Goal: Transaction & Acquisition: Register for event/course

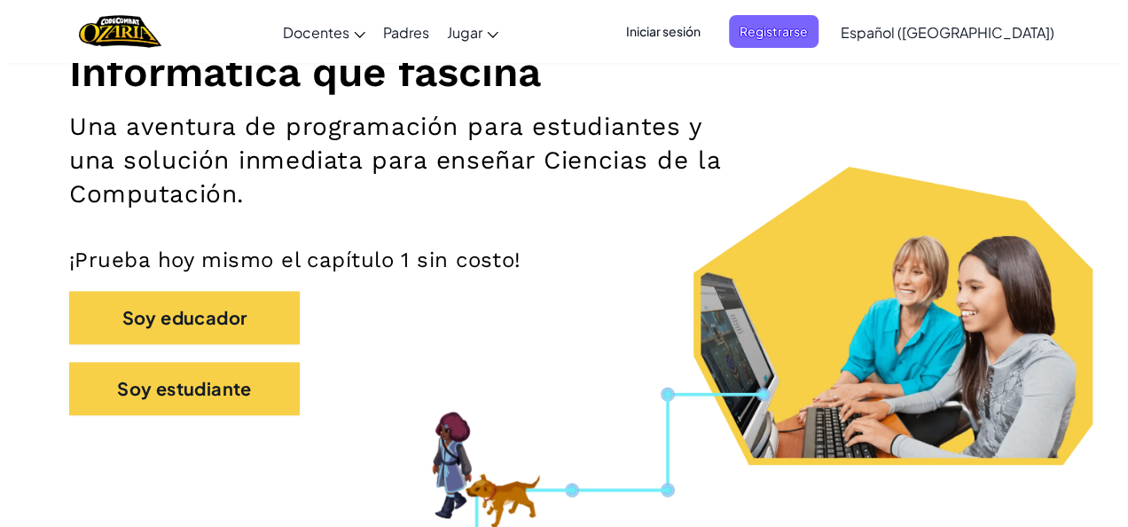
scroll to position [263, 0]
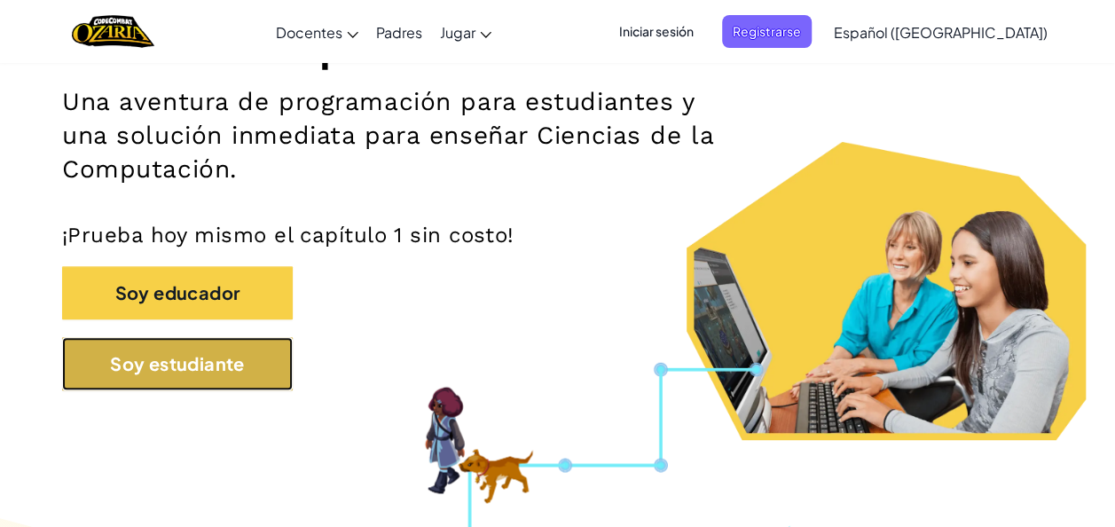
click at [129, 382] on button "Soy estudiante" at bounding box center [177, 363] width 231 height 53
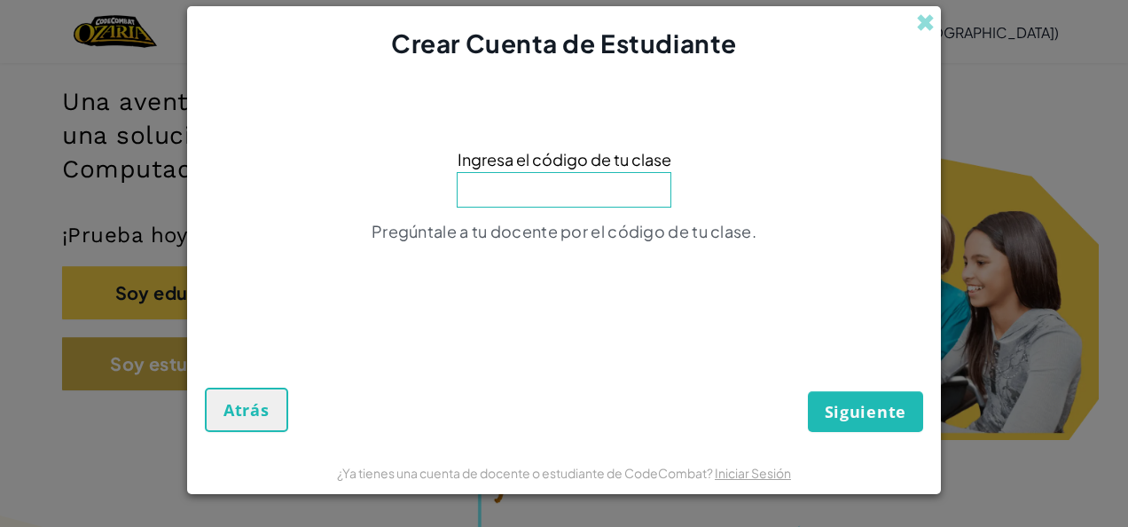
click at [589, 192] on input at bounding box center [564, 189] width 215 height 35
type input "MoreSinkGold"
click at [835, 429] on button "Siguiente" at bounding box center [865, 411] width 115 height 41
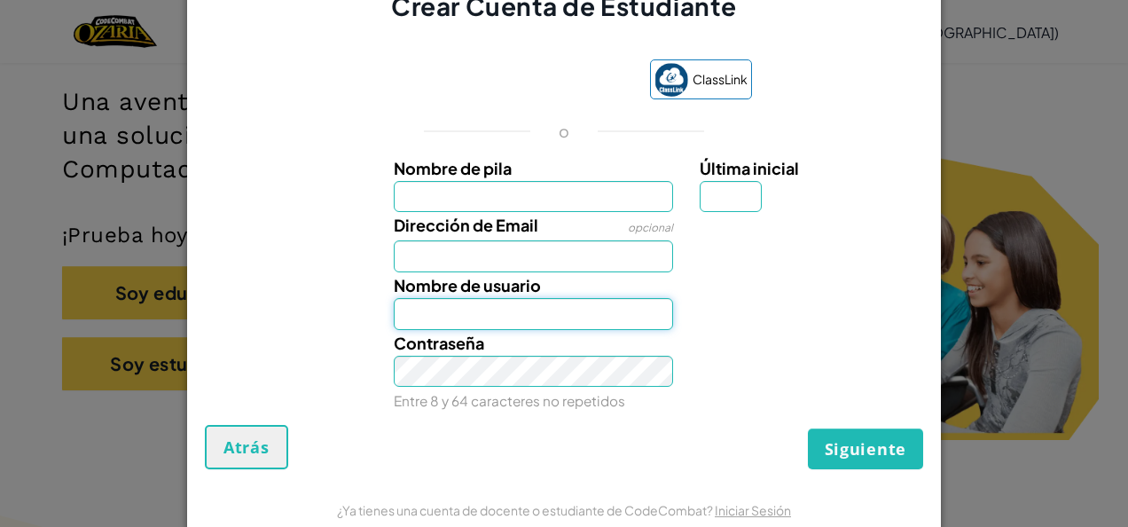
type input "[EMAIL_ADDRESS][DOMAIN_NAME]"
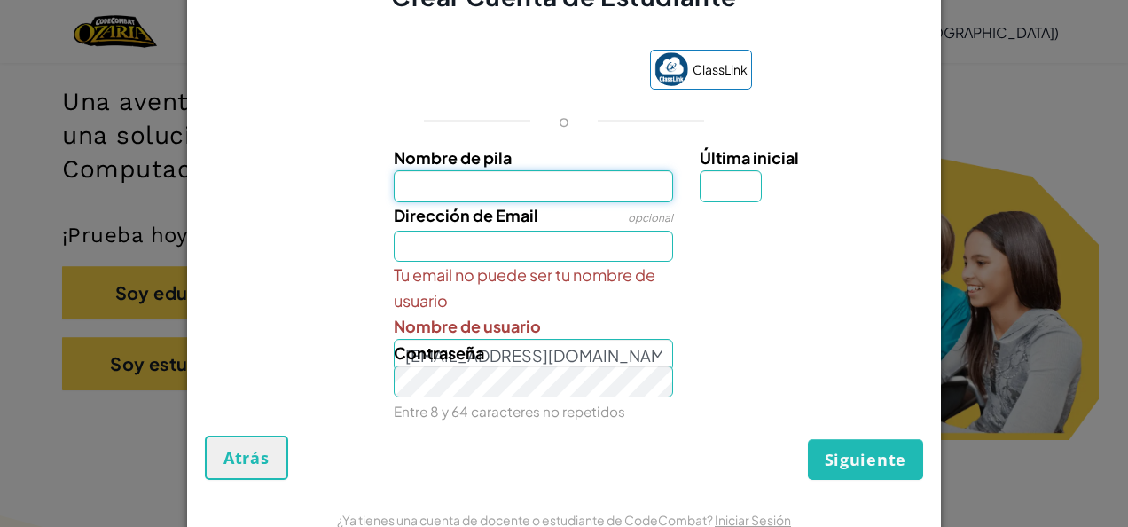
click at [511, 187] on input "Nombre de pila" at bounding box center [534, 186] width 280 height 32
type input "[PERSON_NAME]"
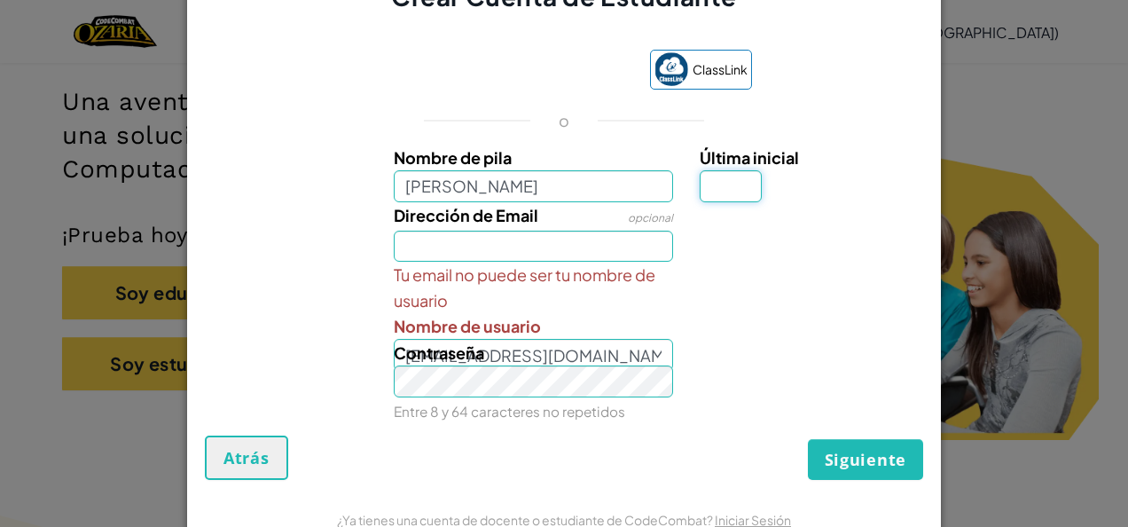
type input "P"
type input "[EMAIL_ADDRESS][DOMAIN_NAME]"
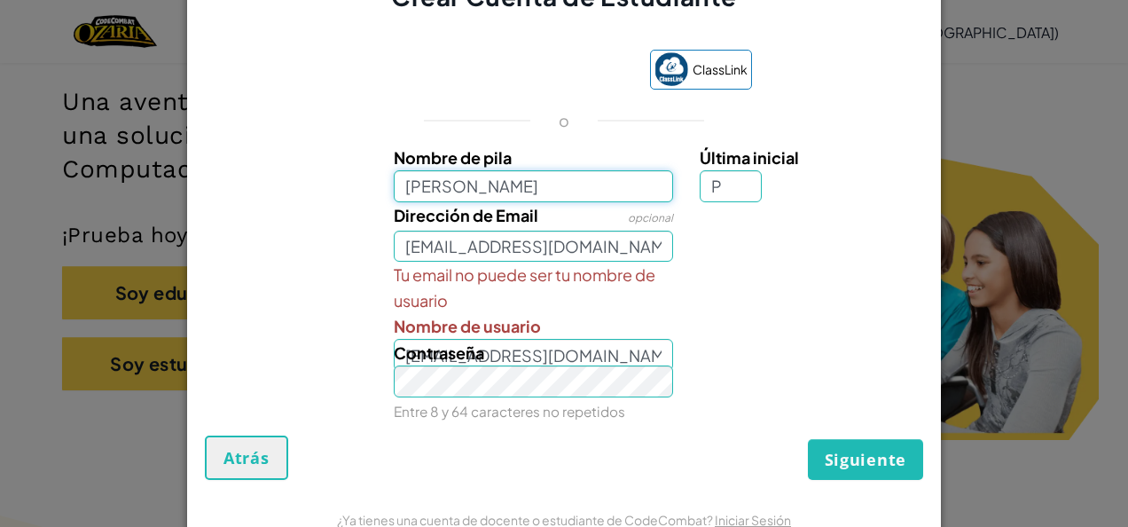
type input "[PERSON_NAME]"
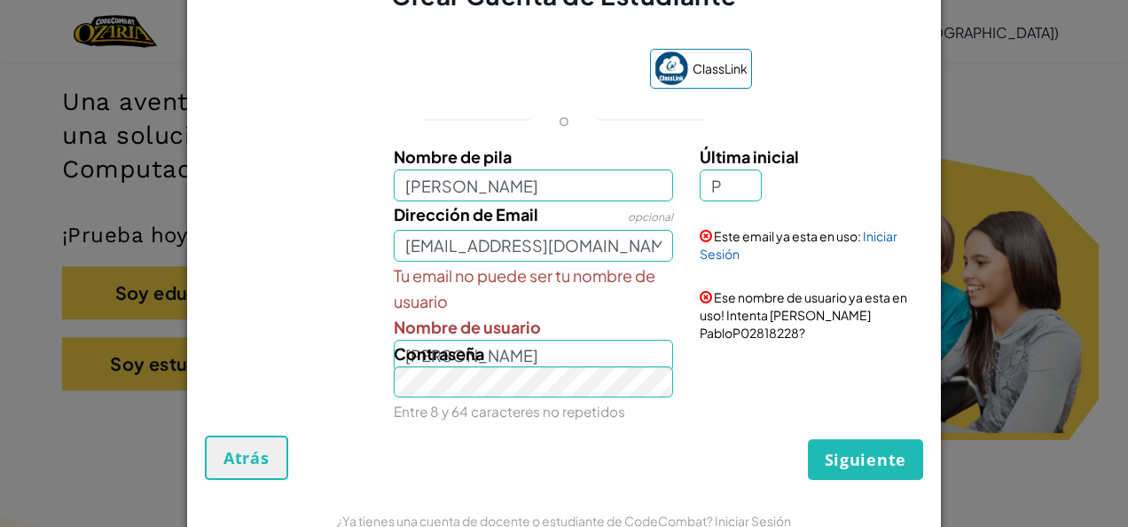
click at [834, 244] on div "Este email ya esta en uso: Iniciar Sesión" at bounding box center [809, 231] width 246 height 61
click at [876, 239] on link "Iniciar Sesión" at bounding box center [799, 245] width 198 height 34
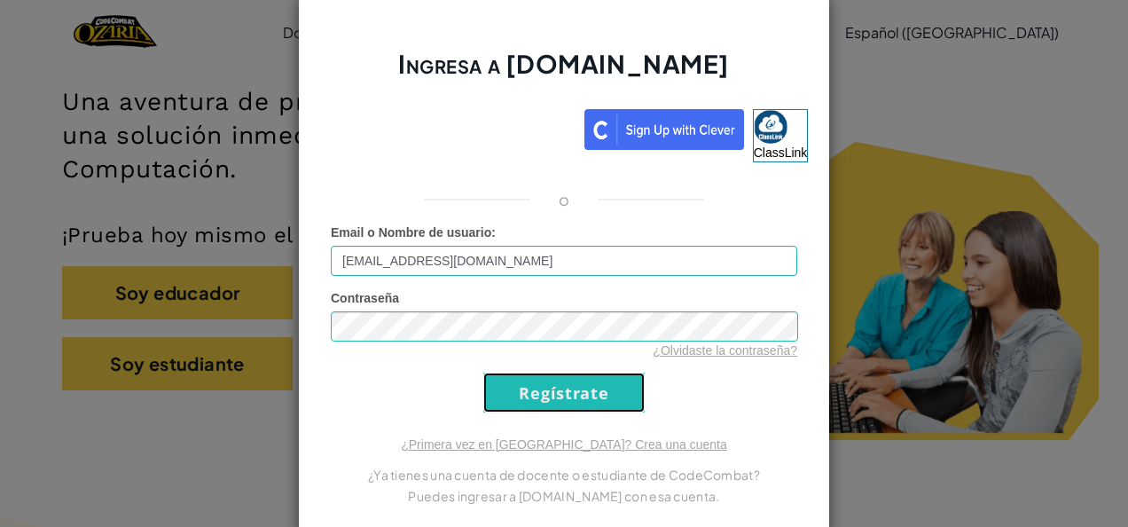
click at [589, 410] on input "Regístrate" at bounding box center [563, 392] width 161 height 40
